Goal: Transaction & Acquisition: Book appointment/travel/reservation

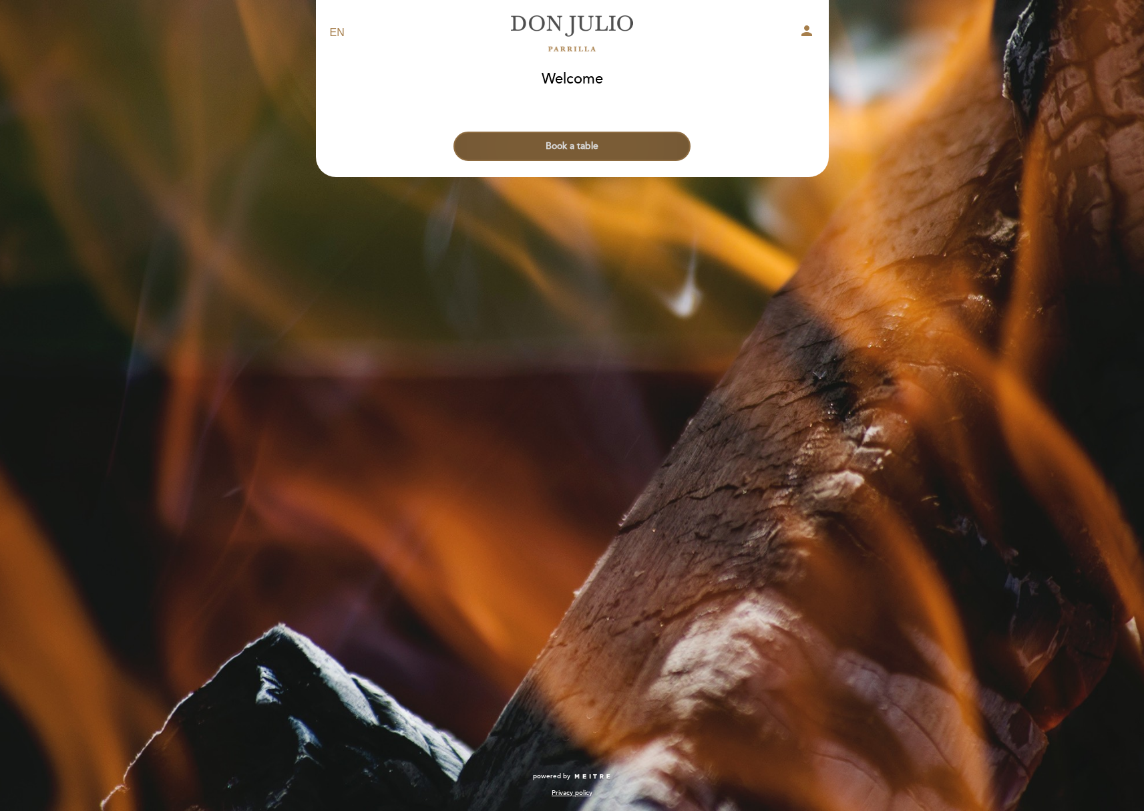
click at [657, 142] on button "Book a table" at bounding box center [572, 146] width 237 height 29
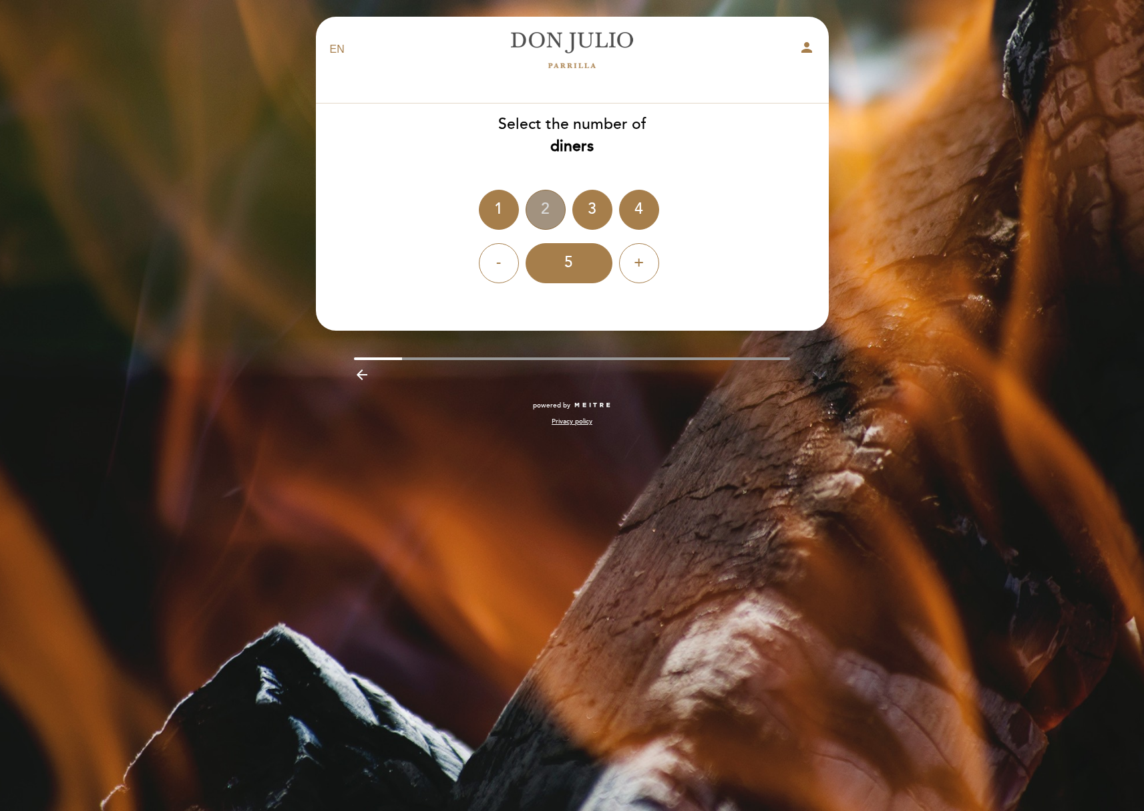
click at [538, 215] on div "2" at bounding box center [546, 210] width 40 height 40
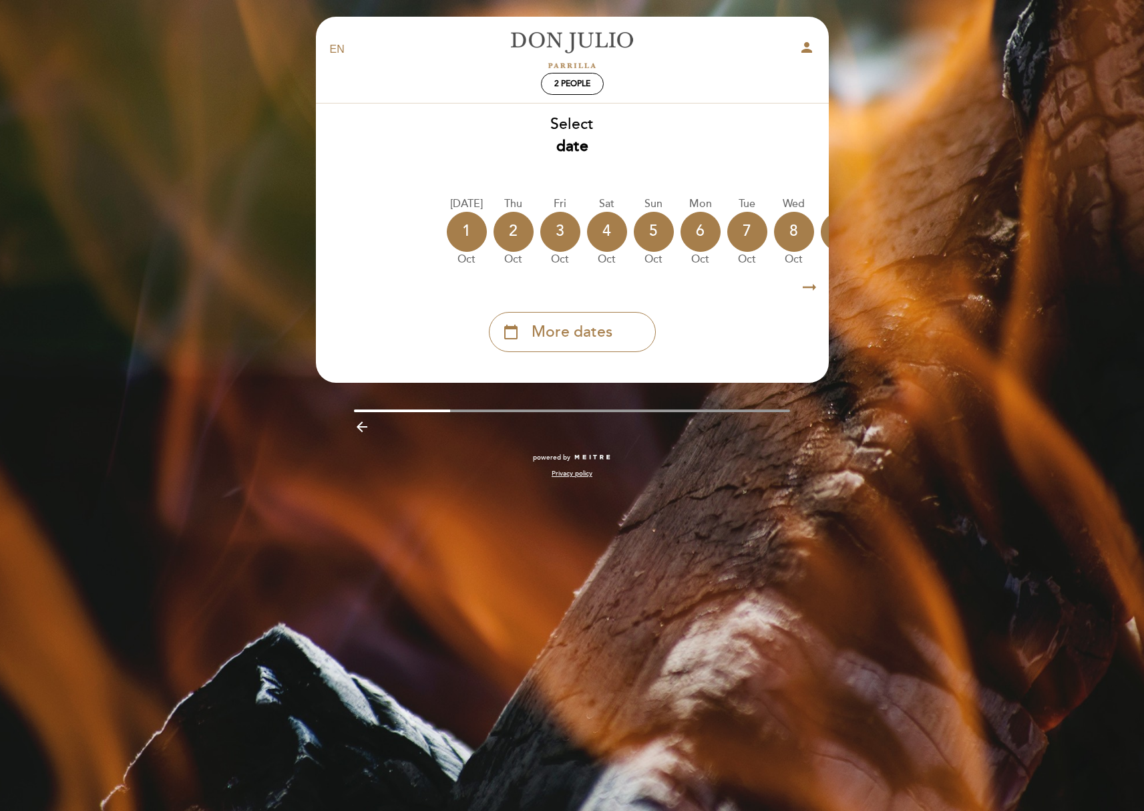
scroll to position [0, 31]
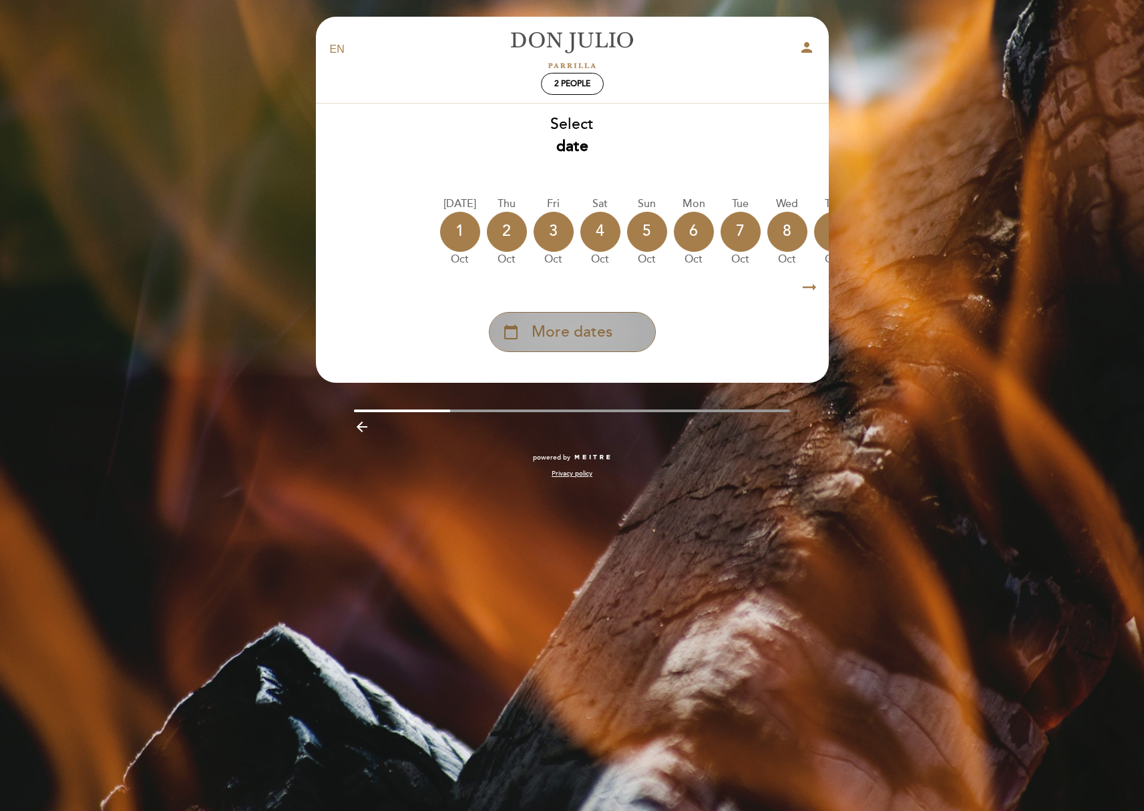
click at [621, 324] on div "calendar_today More dates" at bounding box center [572, 332] width 167 height 40
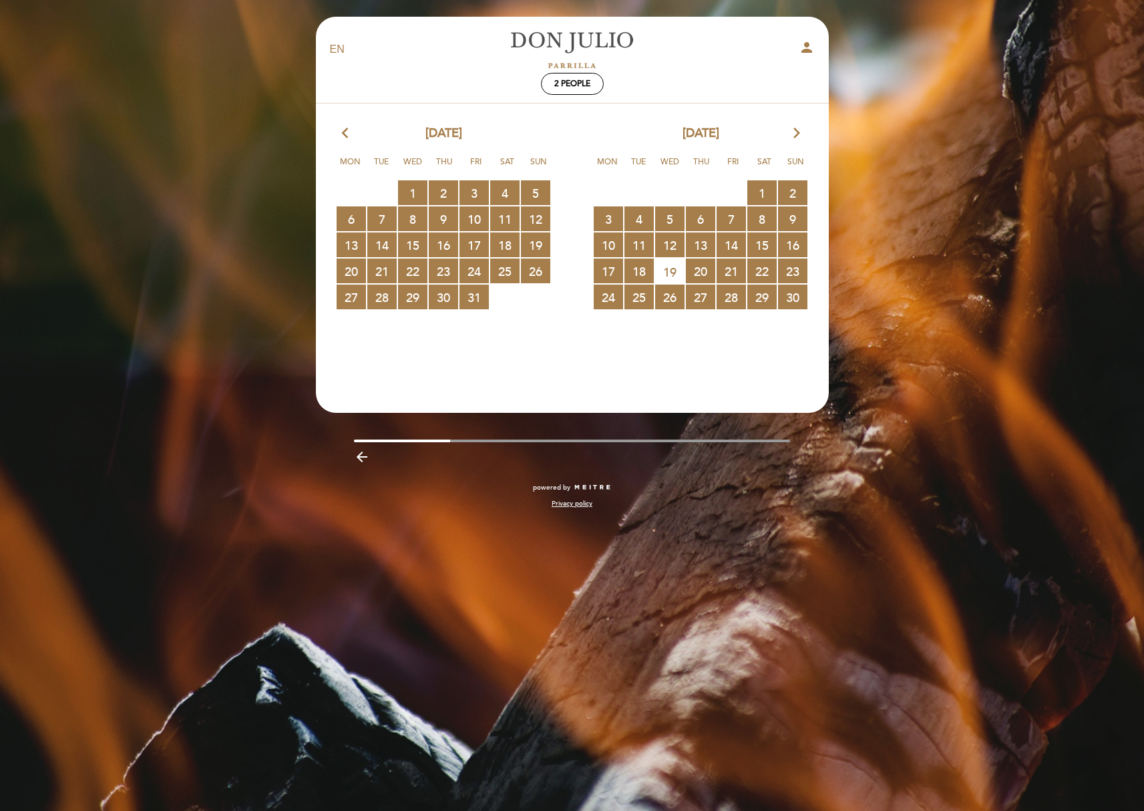
click at [796, 135] on icon "arrow_forward_ios" at bounding box center [797, 133] width 12 height 17
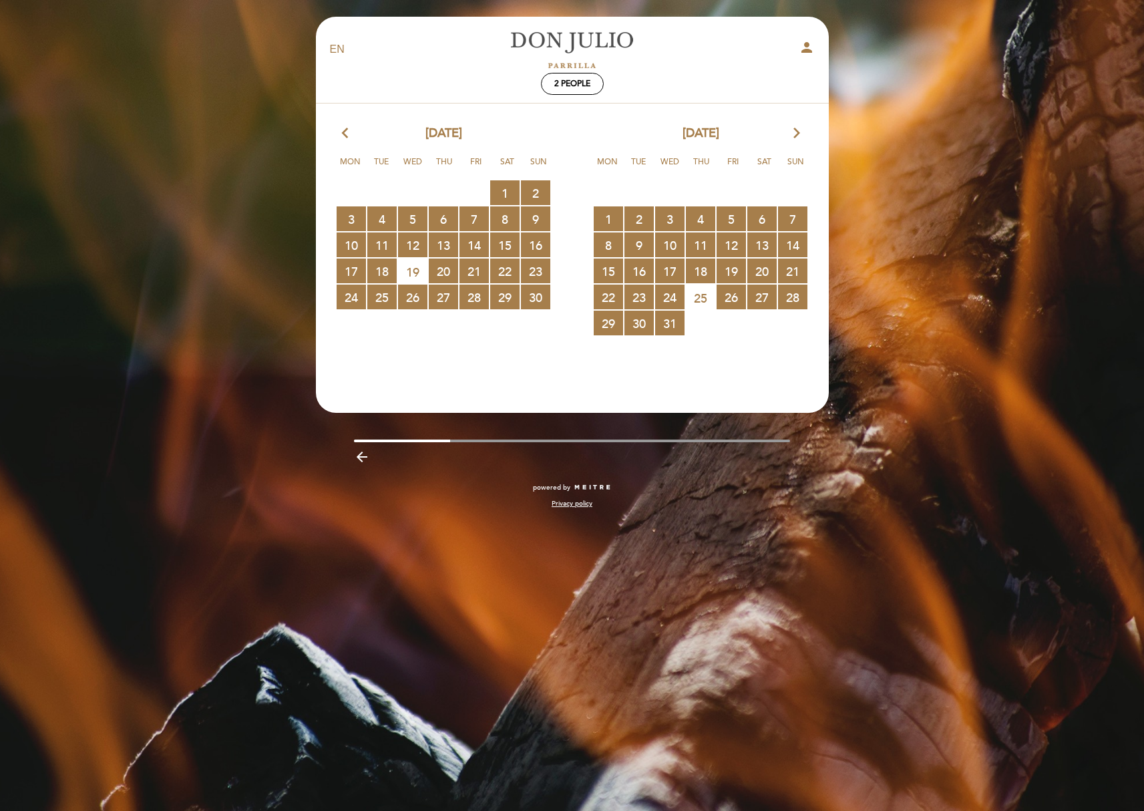
click at [796, 135] on icon "arrow_forward_ios" at bounding box center [797, 133] width 12 height 17
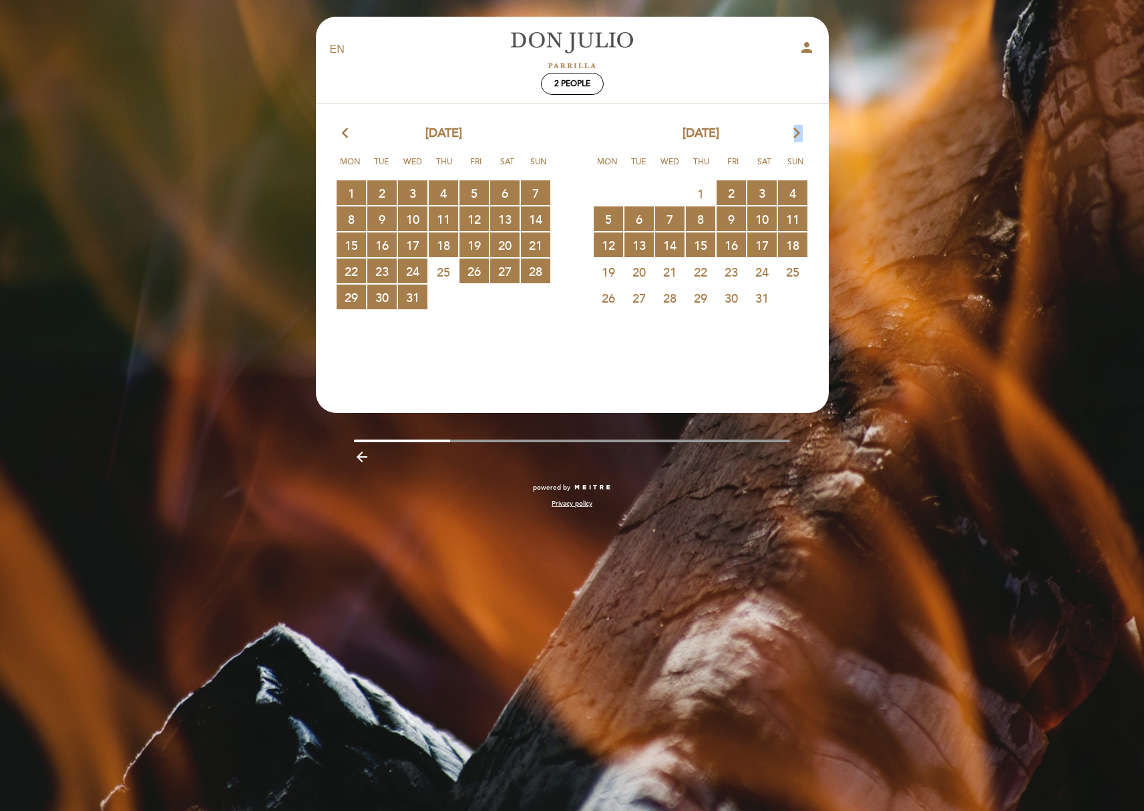
click at [796, 135] on icon "arrow_forward_ios" at bounding box center [797, 133] width 12 height 17
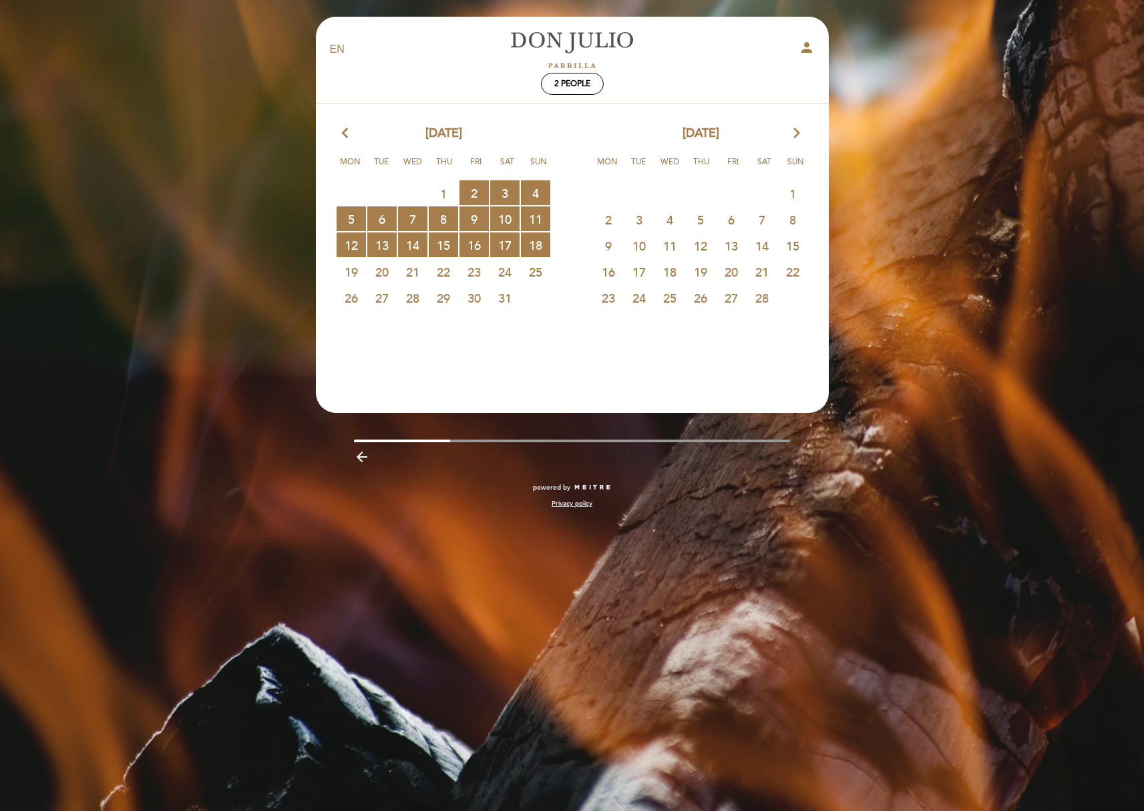
click at [703, 299] on span "26" at bounding box center [700, 297] width 29 height 25
click at [703, 294] on span "26" at bounding box center [700, 297] width 29 height 25
click at [531, 248] on span "18 RESERVATIONS AVAILABLE" at bounding box center [535, 244] width 29 height 25
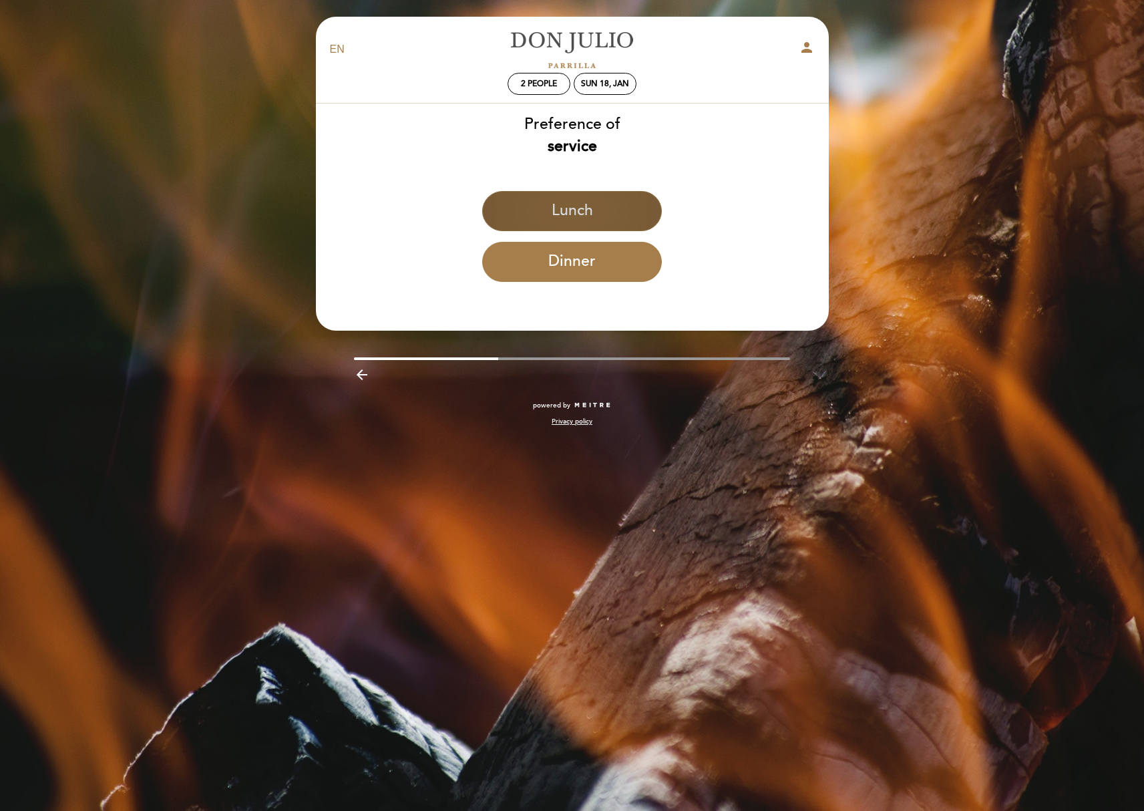
click at [564, 220] on button "Lunch" at bounding box center [572, 211] width 180 height 40
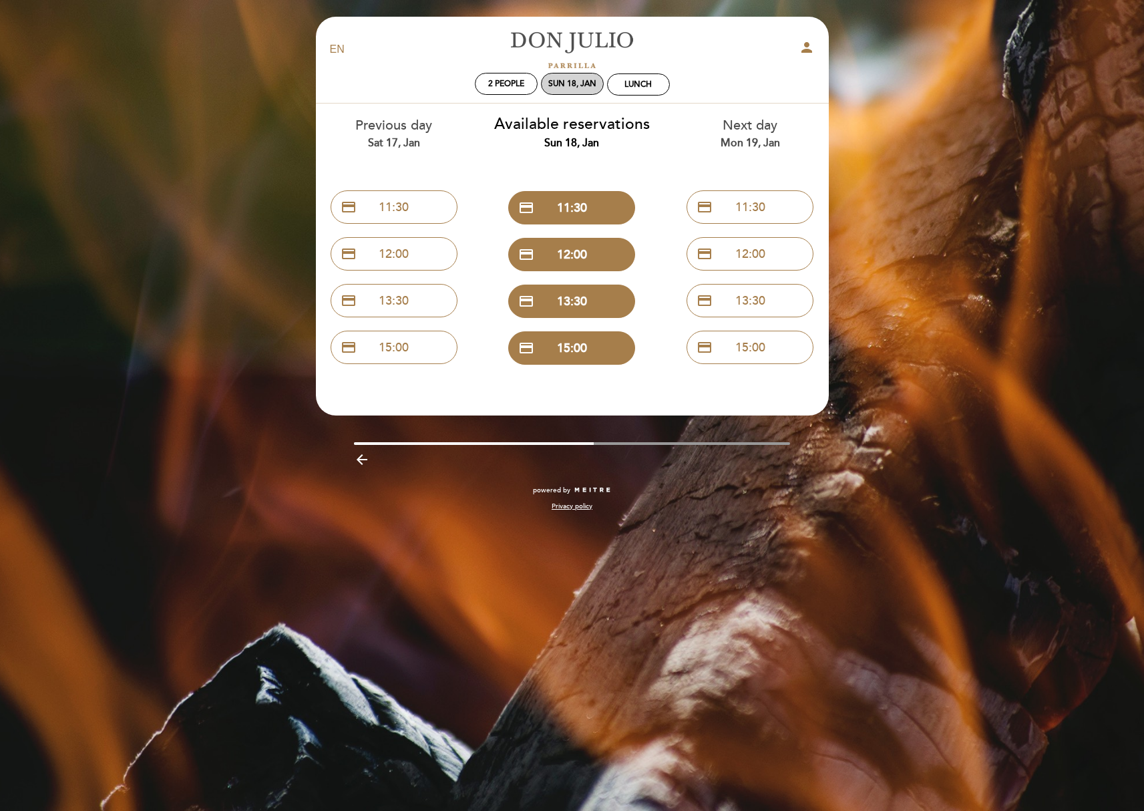
click at [587, 83] on div "Sun 18, Jan" at bounding box center [572, 84] width 48 height 10
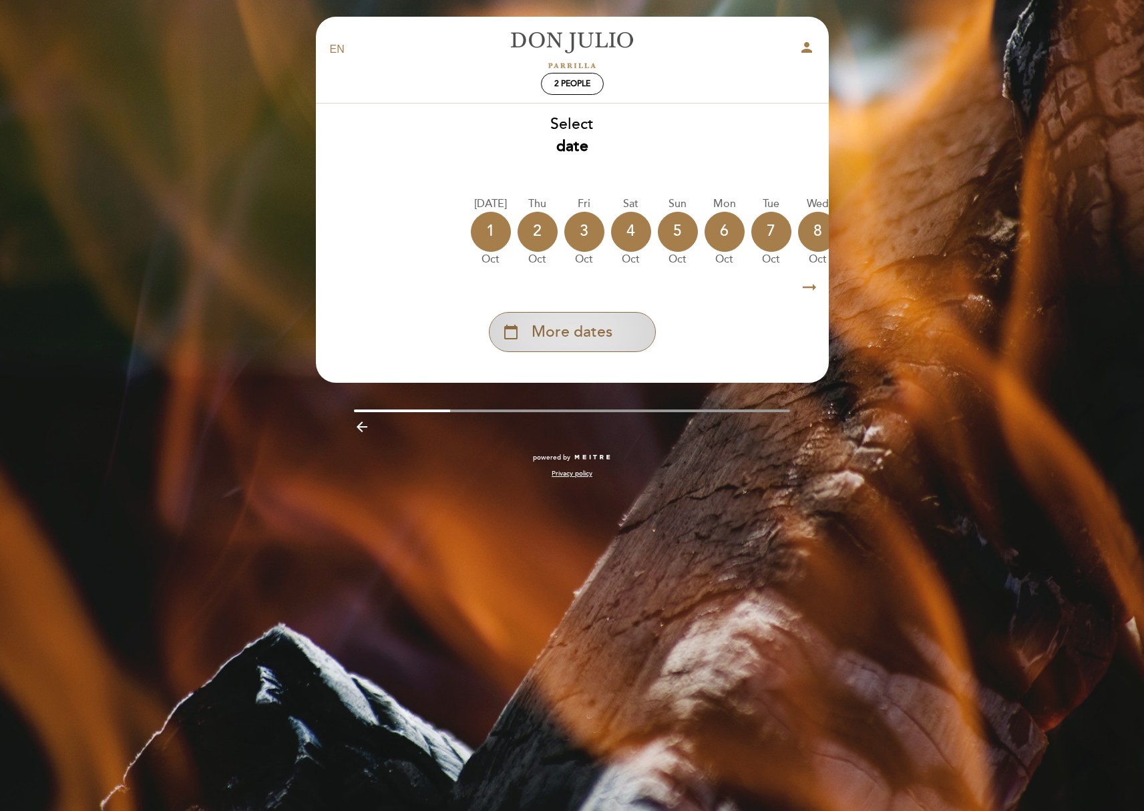
click at [597, 318] on div "calendar_today More dates" at bounding box center [572, 332] width 167 height 40
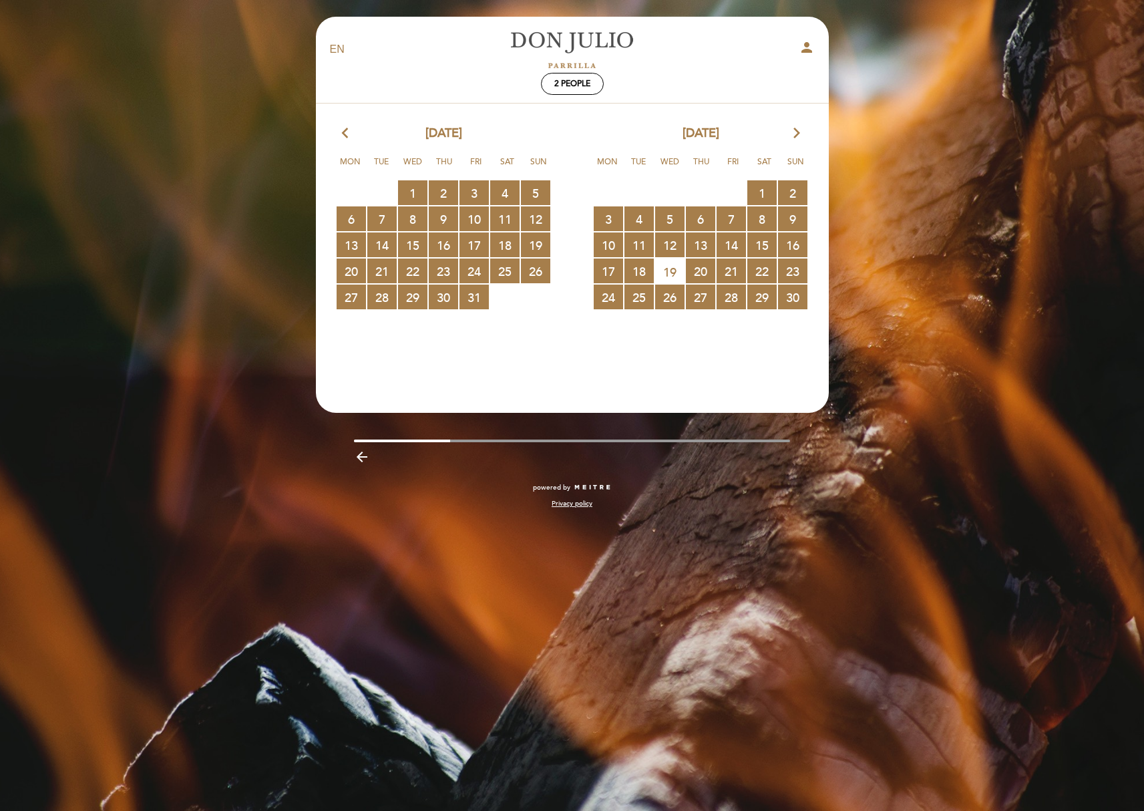
click at [785, 131] on div "[DATE] arrow_forward_ios" at bounding box center [701, 133] width 257 height 17
click at [790, 132] on div "[DATE] arrow_forward_ios" at bounding box center [701, 133] width 257 height 17
click at [792, 132] on icon "arrow_forward_ios" at bounding box center [797, 133] width 12 height 17
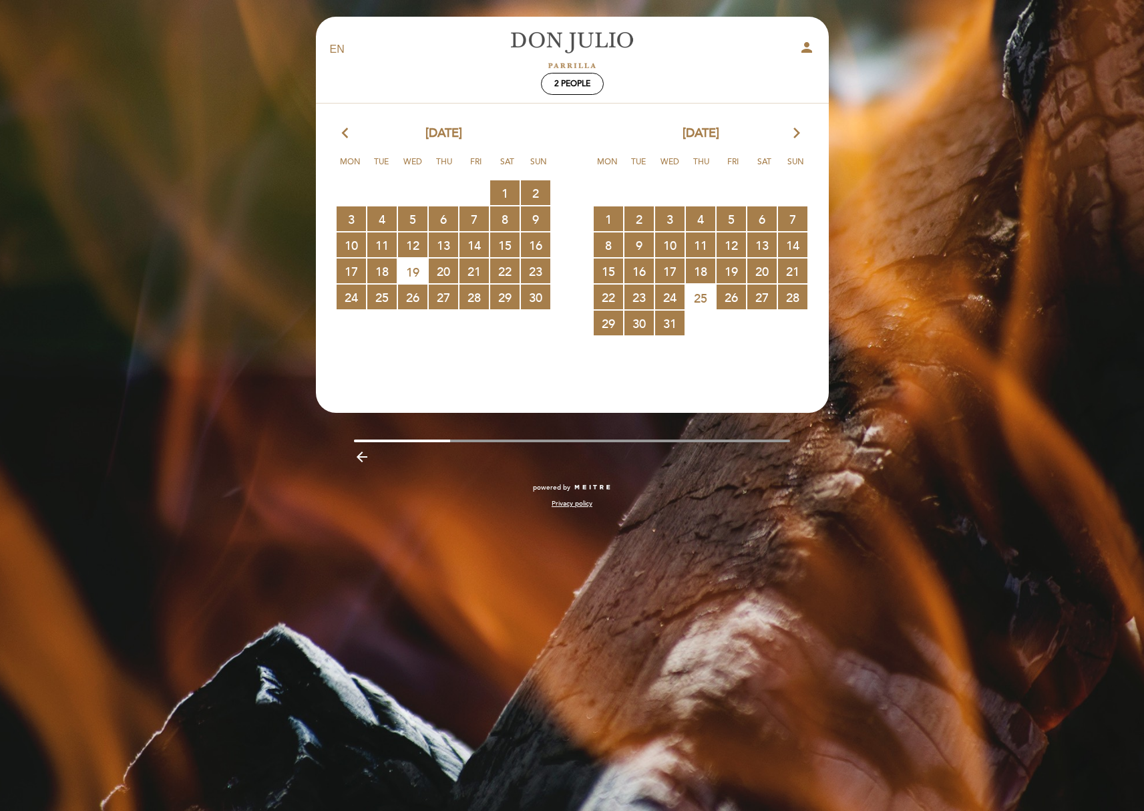
click at [794, 132] on icon "arrow_forward_ios" at bounding box center [797, 133] width 12 height 17
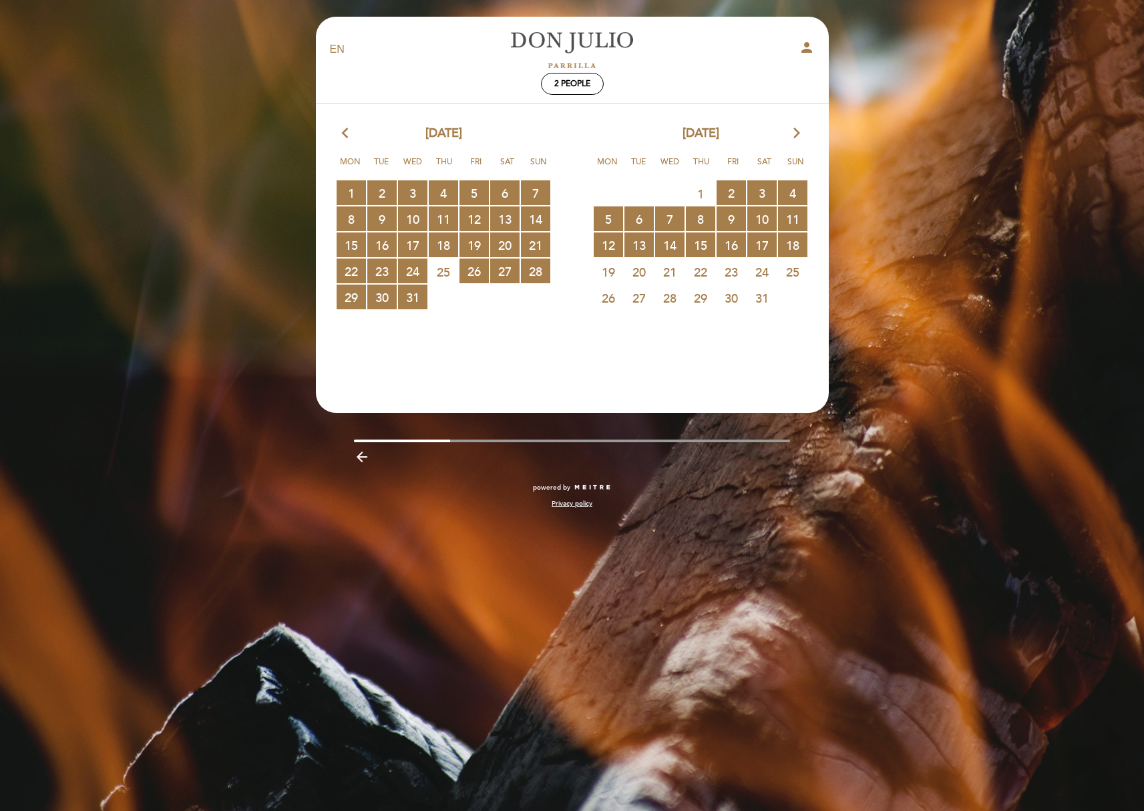
click at [794, 132] on icon "arrow_forward_ios" at bounding box center [797, 133] width 12 height 17
